Goal: Task Accomplishment & Management: Manage account settings

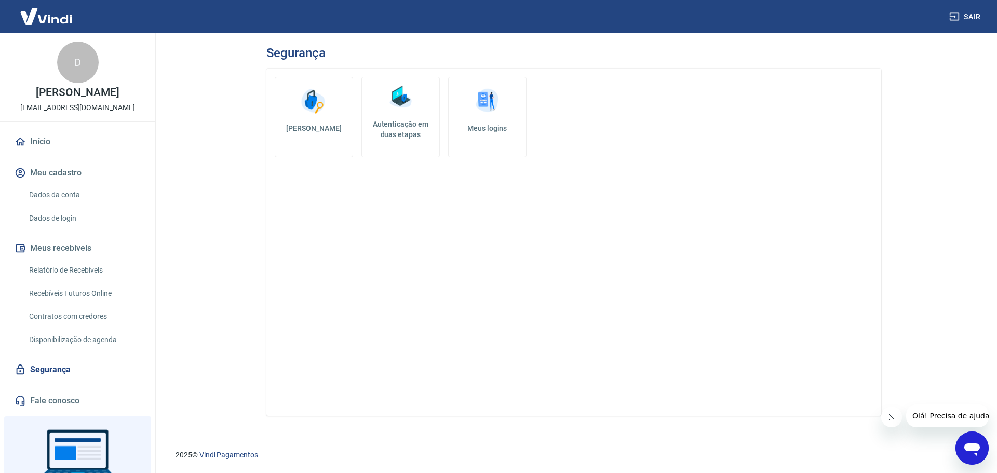
click at [82, 206] on link "Dados da conta" at bounding box center [84, 194] width 118 height 21
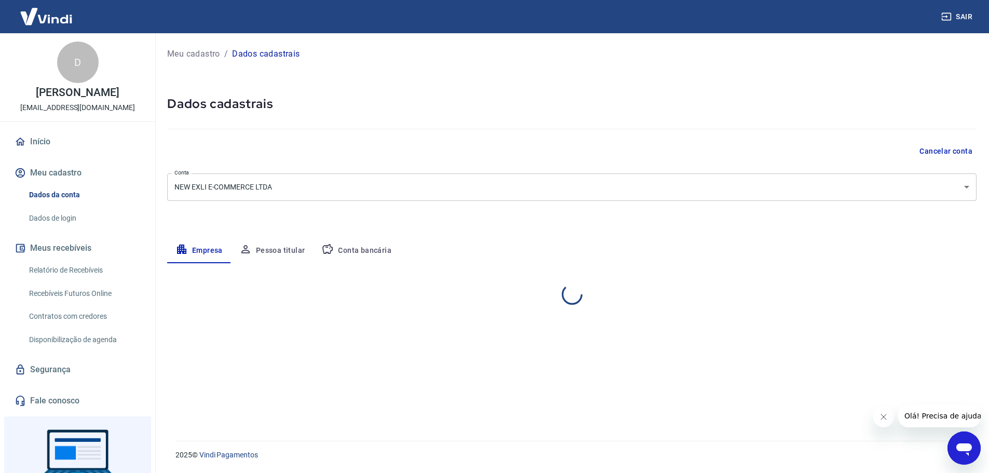
select select "SP"
select select "business"
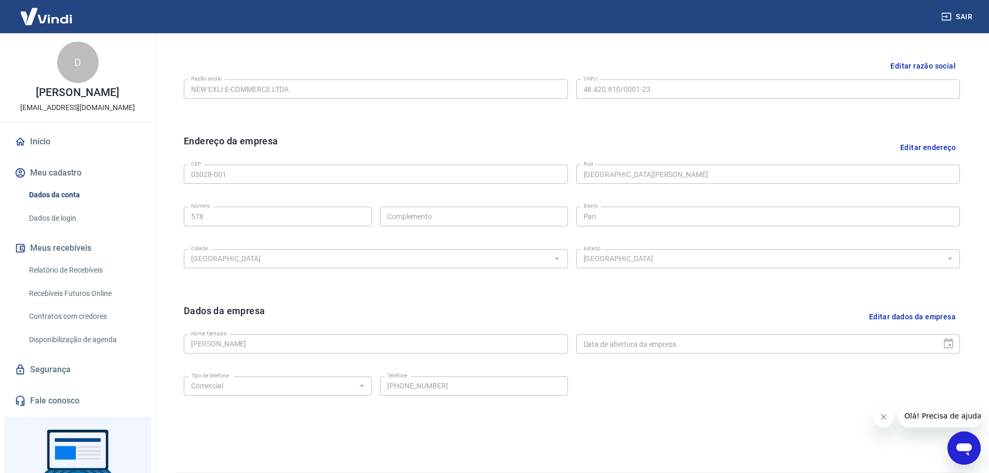
scroll to position [276, 0]
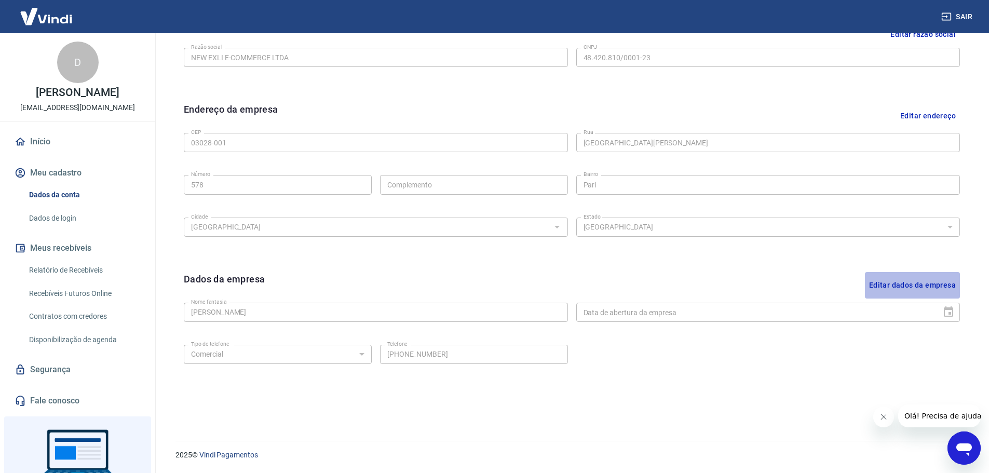
click at [926, 280] on button "Editar dados da empresa" at bounding box center [912, 285] width 95 height 26
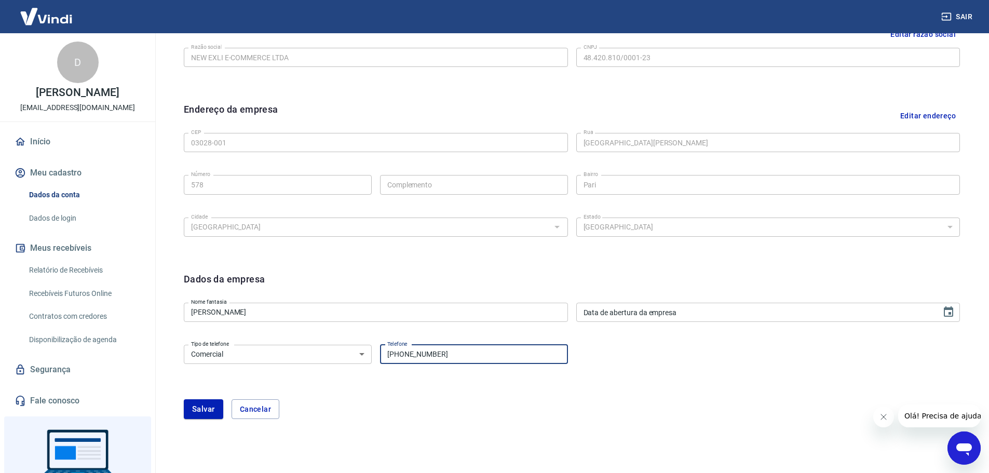
drag, startPoint x: 483, startPoint y: 356, endPoint x: 400, endPoint y: 361, distance: 82.7
click at [400, 361] on input "[PHONE_NUMBER]" at bounding box center [474, 354] width 188 height 19
click at [483, 362] on input "[PHONE_NUMBER]" at bounding box center [474, 354] width 188 height 19
drag, startPoint x: 443, startPoint y: 359, endPoint x: 400, endPoint y: 358, distance: 43.6
click at [400, 358] on input "[PHONE_NUMBER]" at bounding box center [474, 354] width 188 height 19
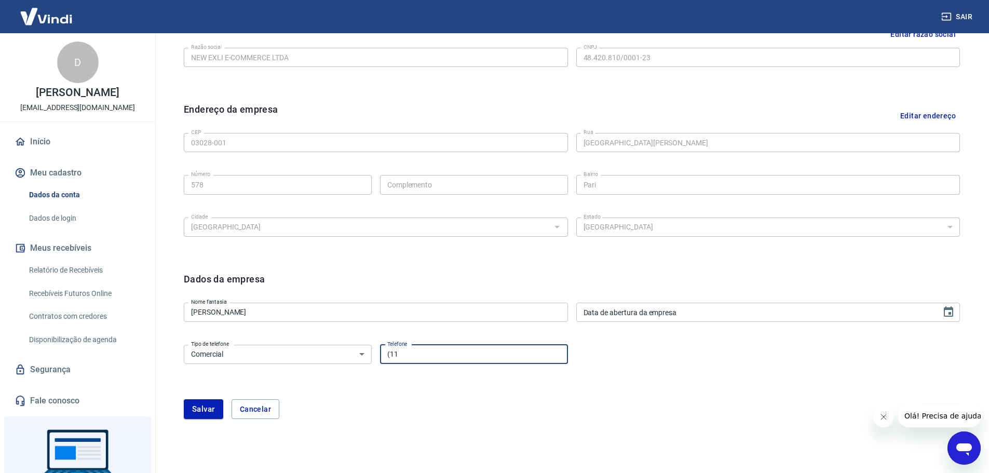
type input "(1"
click at [410, 356] on input "(11" at bounding box center [474, 354] width 188 height 19
type input "[PHONE_NUMBER]"
click at [509, 390] on form "Dados da empresa Nome fantasia [PERSON_NAME] Nome fantasia Data de abertura da …" at bounding box center [572, 345] width 776 height 147
click at [452, 409] on div "[PERSON_NAME]" at bounding box center [572, 409] width 776 height 20
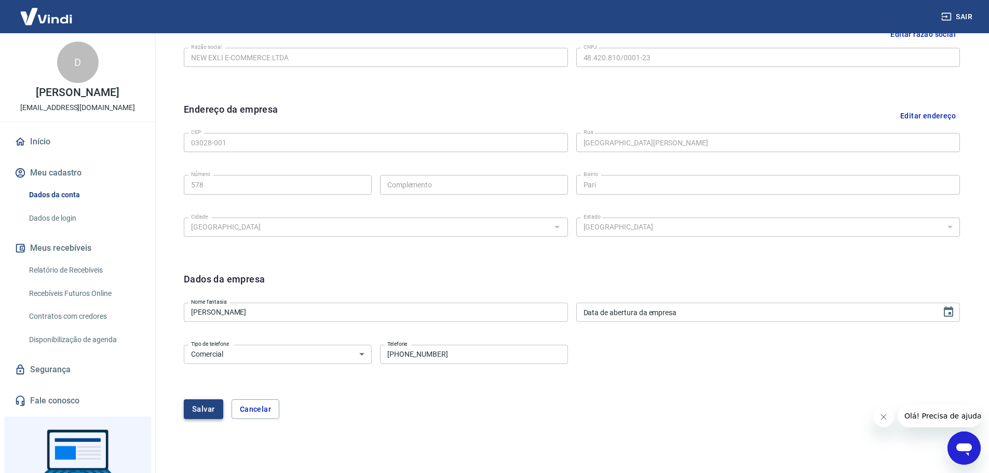
click at [206, 410] on button "Salvar" at bounding box center [203, 409] width 39 height 20
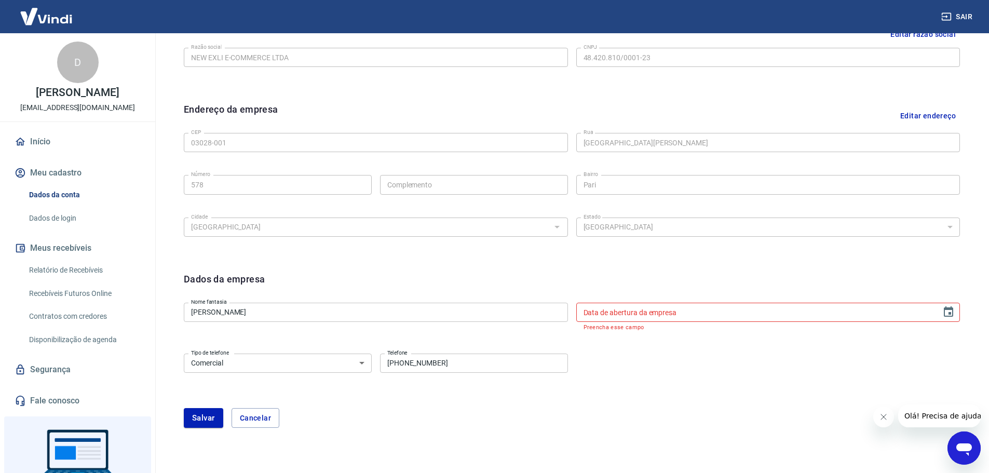
type input "DD/MM/YYYY"
click at [643, 317] on input "DD/MM/YYYY" at bounding box center [755, 312] width 358 height 19
click at [953, 310] on icon "Choose date" at bounding box center [948, 311] width 9 height 10
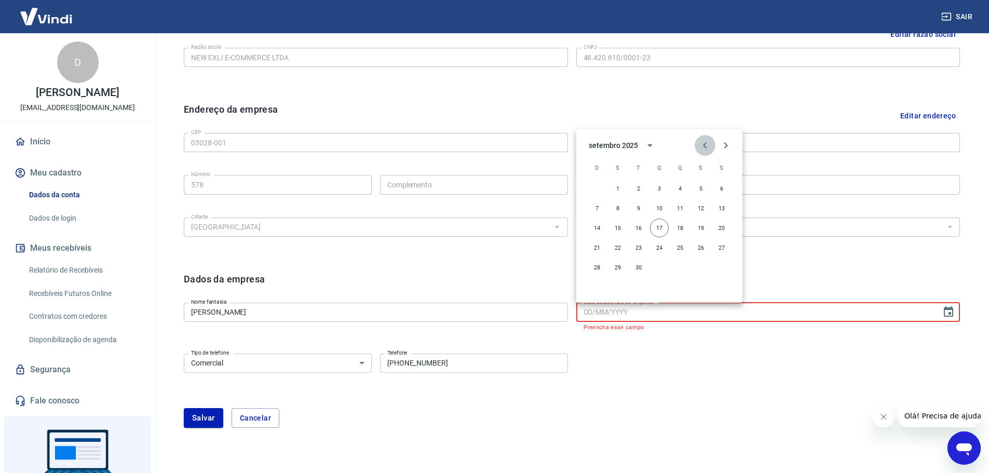
click at [708, 148] on icon "Previous month" at bounding box center [705, 145] width 12 height 12
click at [700, 143] on icon "Previous month" at bounding box center [705, 145] width 12 height 12
click at [598, 191] on button "1" at bounding box center [597, 188] width 19 height 19
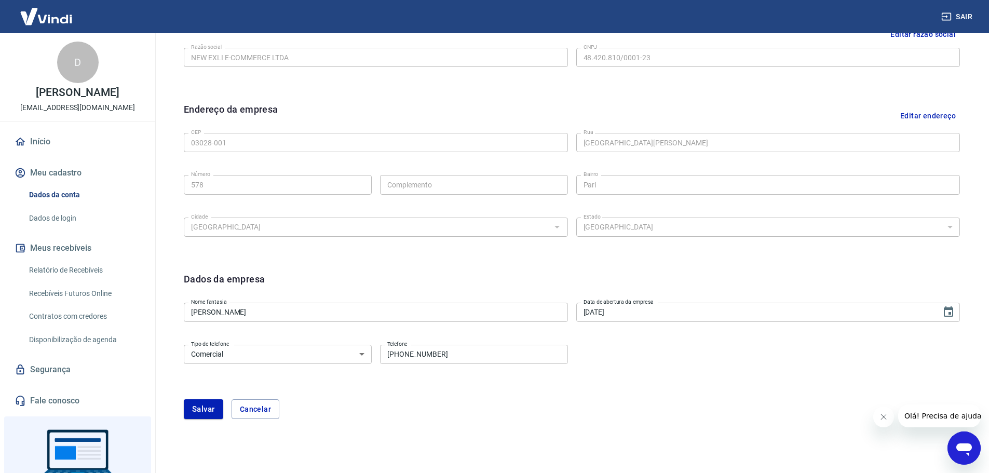
click at [708, 360] on div "Tipo de telefone Residencial Comercial Tipo de telefone Telefone [PHONE_NUMBER]…" at bounding box center [572, 362] width 776 height 42
click at [944, 311] on icon "Choose date, selected date is 1 de jun de 2025" at bounding box center [948, 311] width 9 height 10
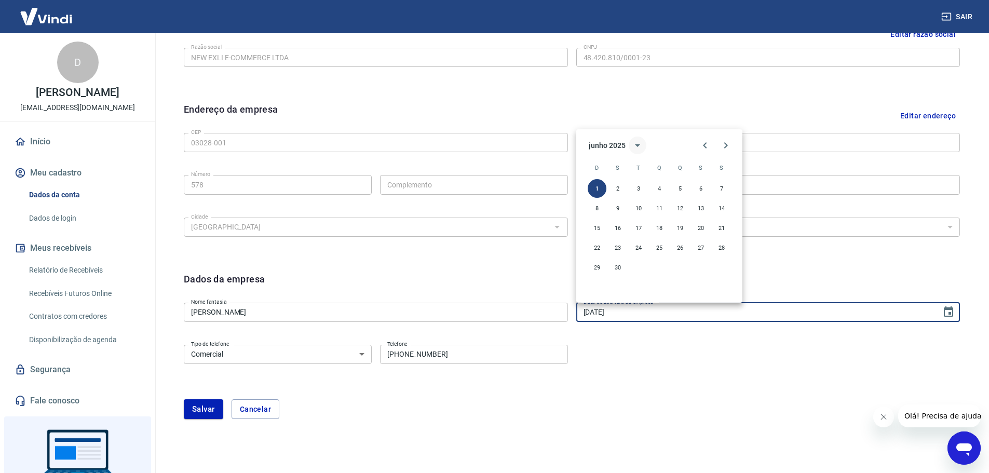
click at [635, 144] on icon "calendar view is open, switch to year view" at bounding box center [637, 145] width 12 height 12
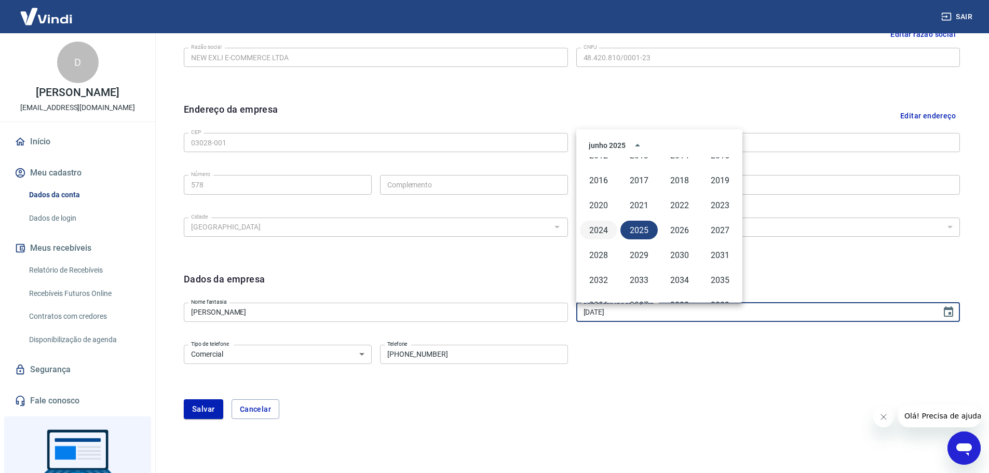
click at [608, 229] on button "2024" at bounding box center [598, 230] width 37 height 19
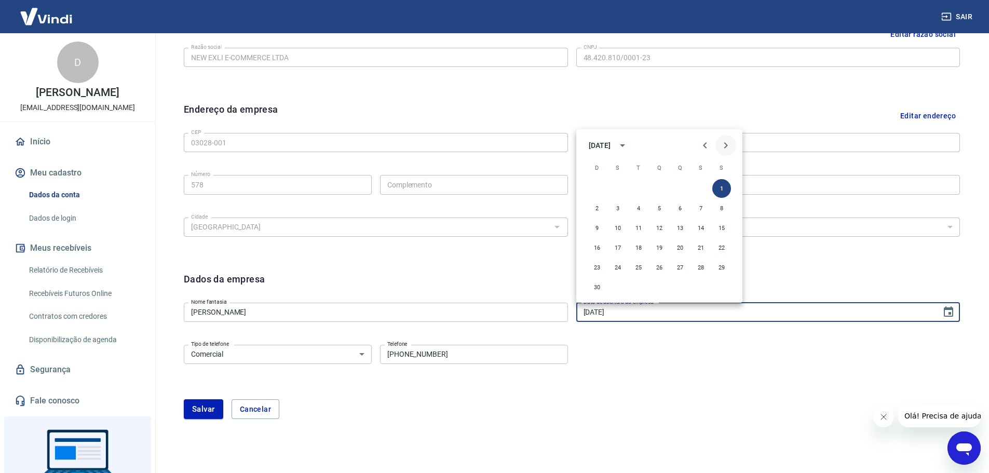
click at [722, 146] on icon "Next month" at bounding box center [726, 145] width 12 height 12
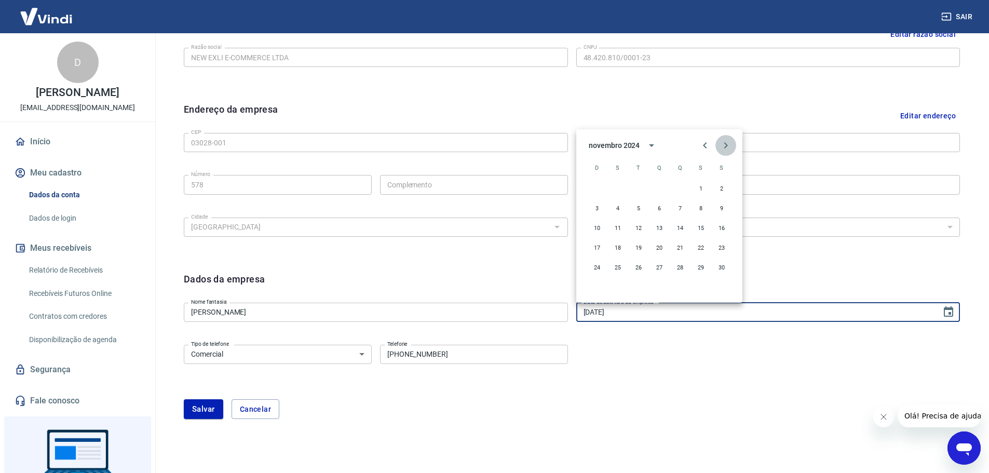
click at [722, 146] on icon "Next month" at bounding box center [726, 145] width 12 height 12
click at [643, 269] on button "31" at bounding box center [638, 267] width 19 height 19
type input "[DATE]"
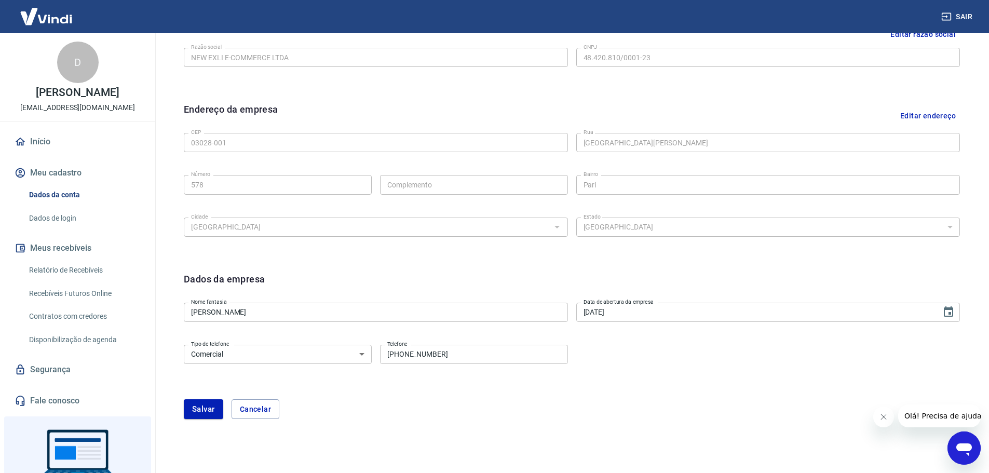
click at [701, 341] on div "Tipo de telefone Residencial Comercial Tipo de telefone Telefone [PHONE_NUMBER]…" at bounding box center [572, 362] width 776 height 42
click at [193, 409] on button "Salvar" at bounding box center [203, 409] width 39 height 20
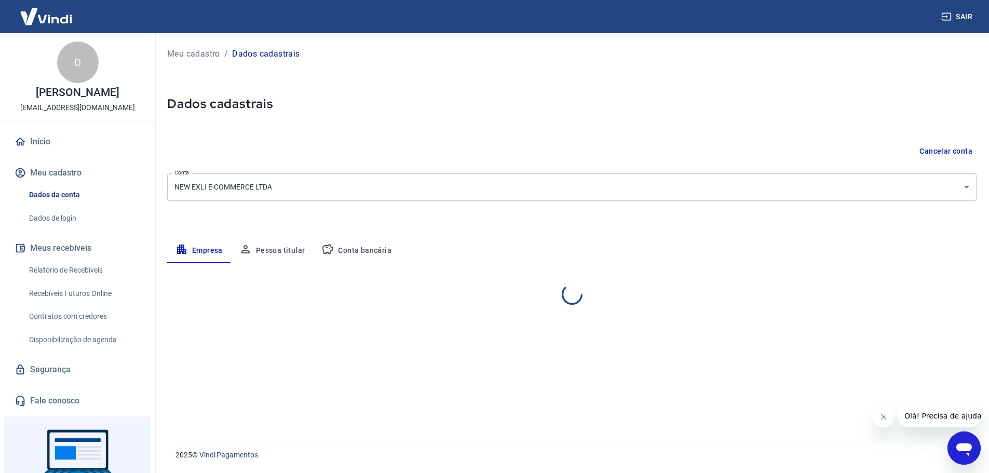
scroll to position [0, 0]
select select "SP"
select select "business"
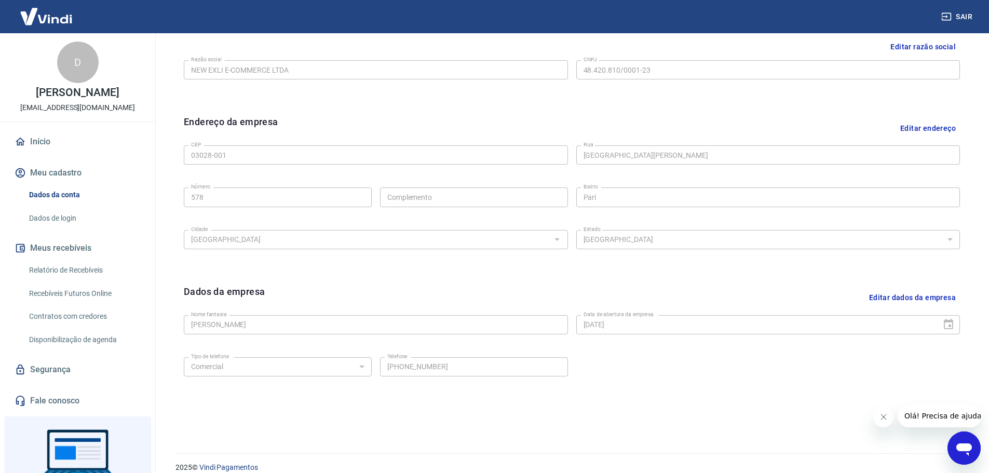
scroll to position [276, 0]
